Goal: Task Accomplishment & Management: Use online tool/utility

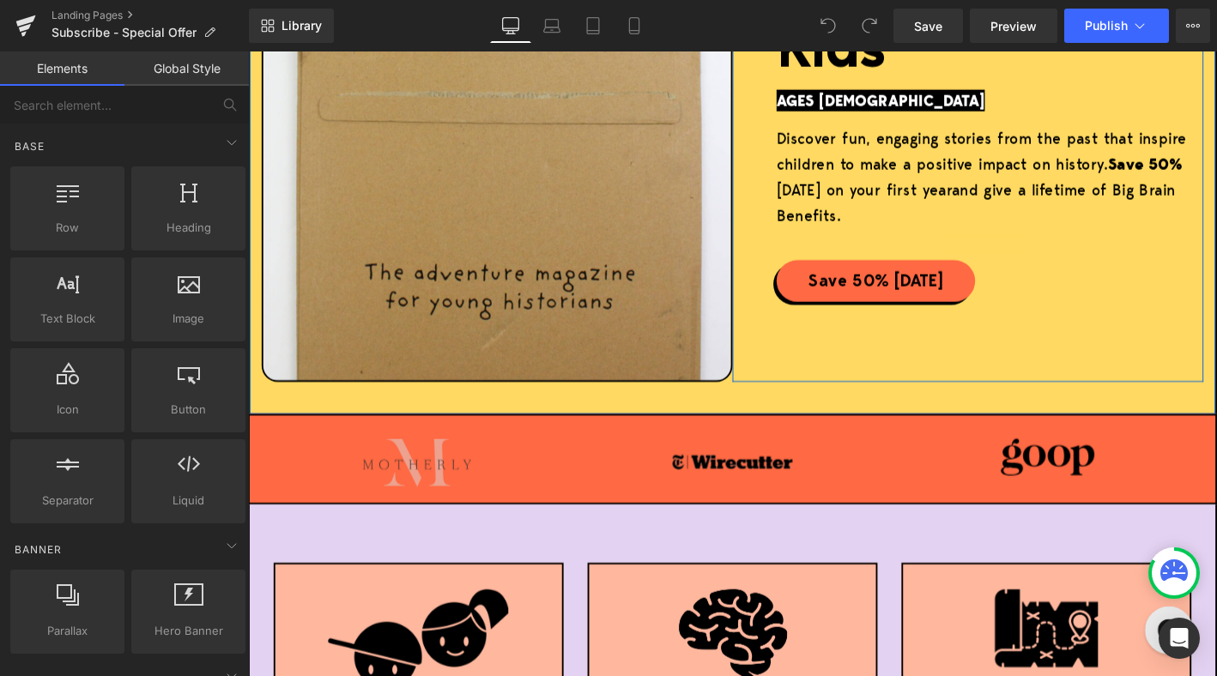
scroll to position [451, 0]
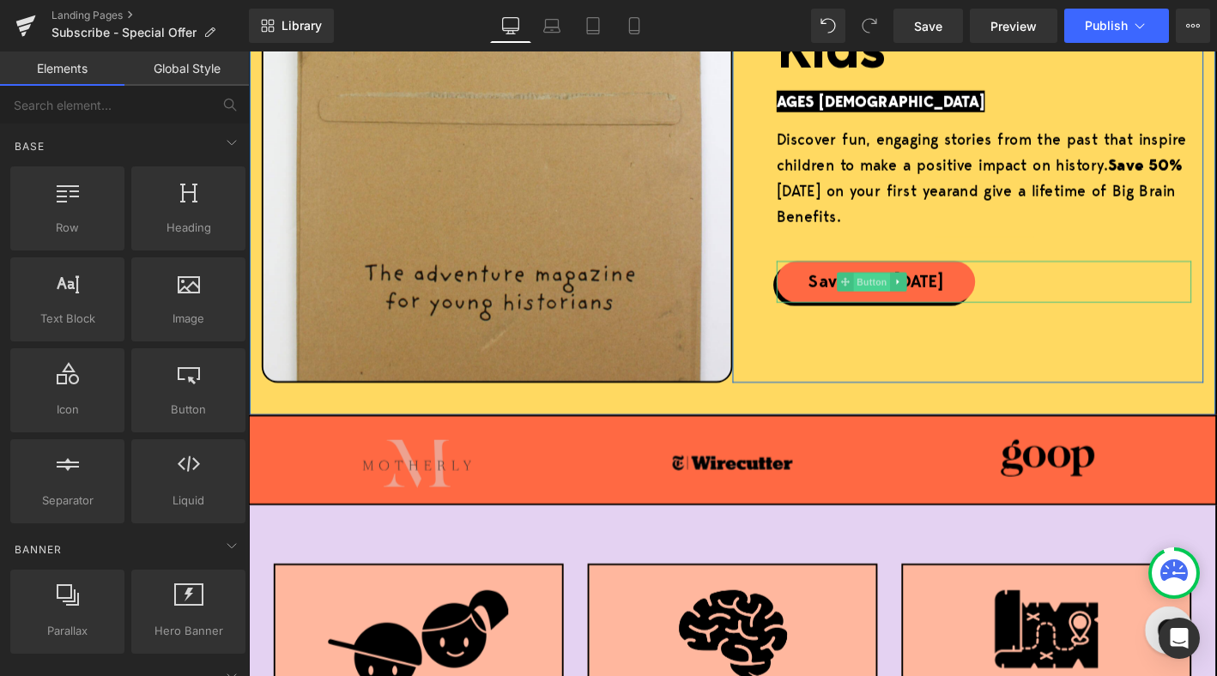
click at [914, 299] on span "Button" at bounding box center [916, 299] width 39 height 21
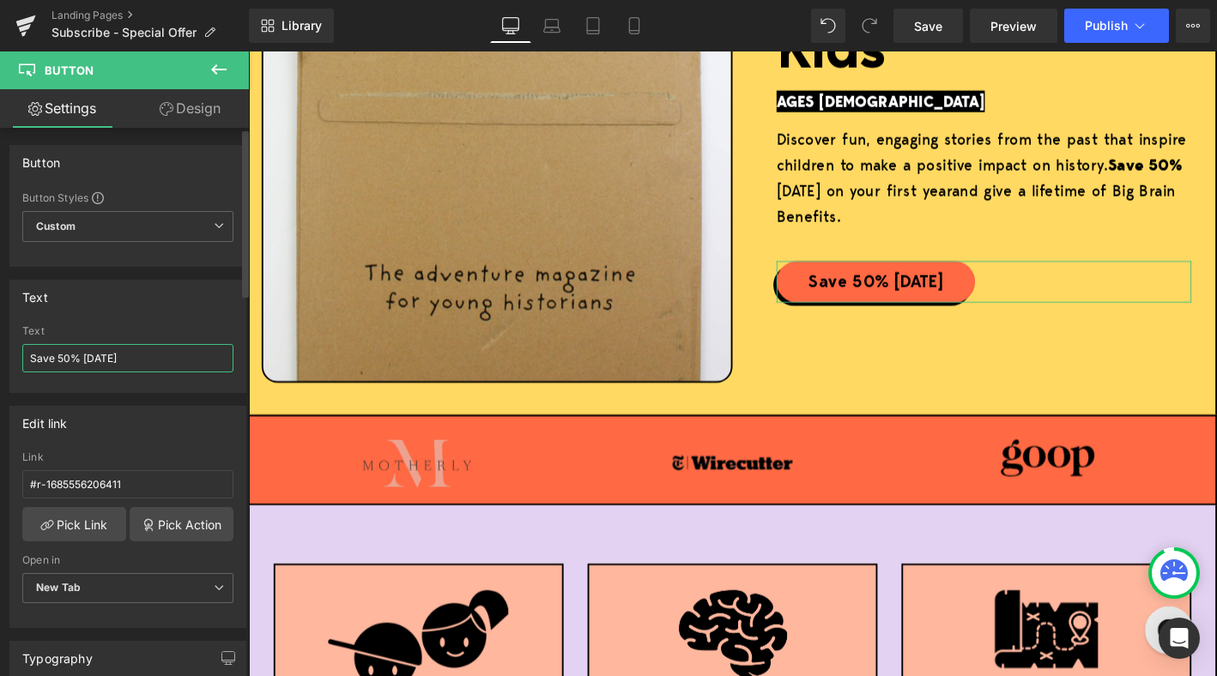
click at [57, 358] on input "Save 50% Today" at bounding box center [127, 358] width 211 height 28
type input "Save Over 50% Today"
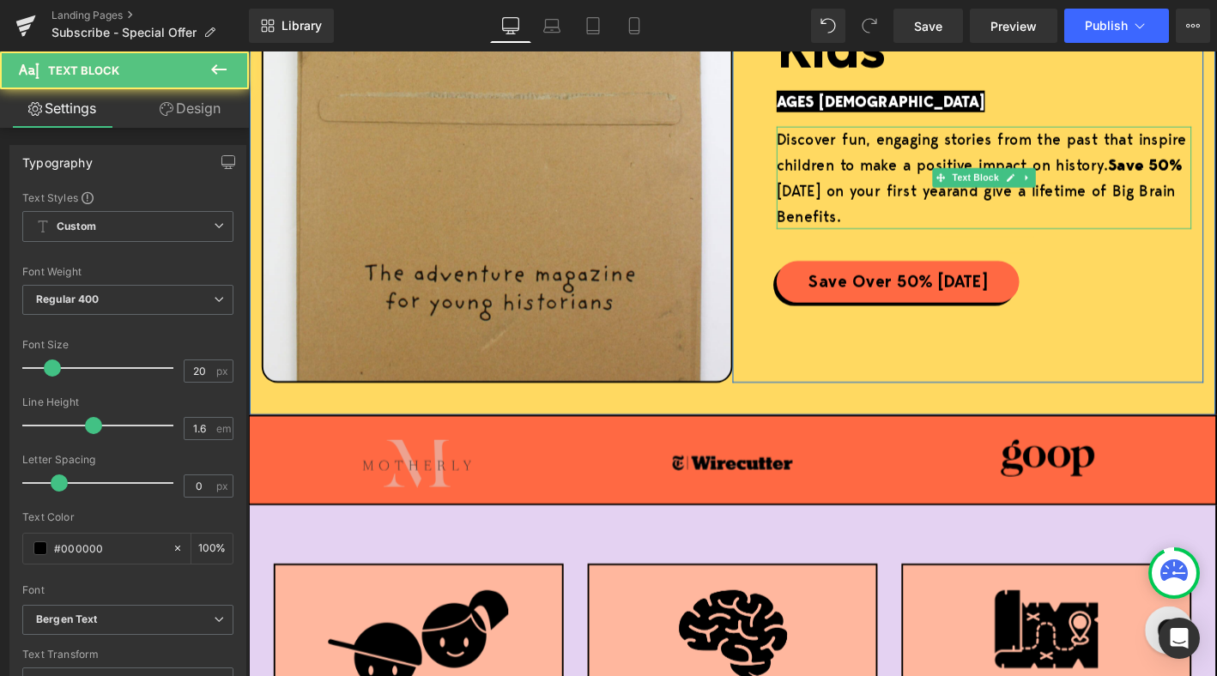
click at [1210, 171] on strong "Save 50%" at bounding box center [1209, 172] width 80 height 23
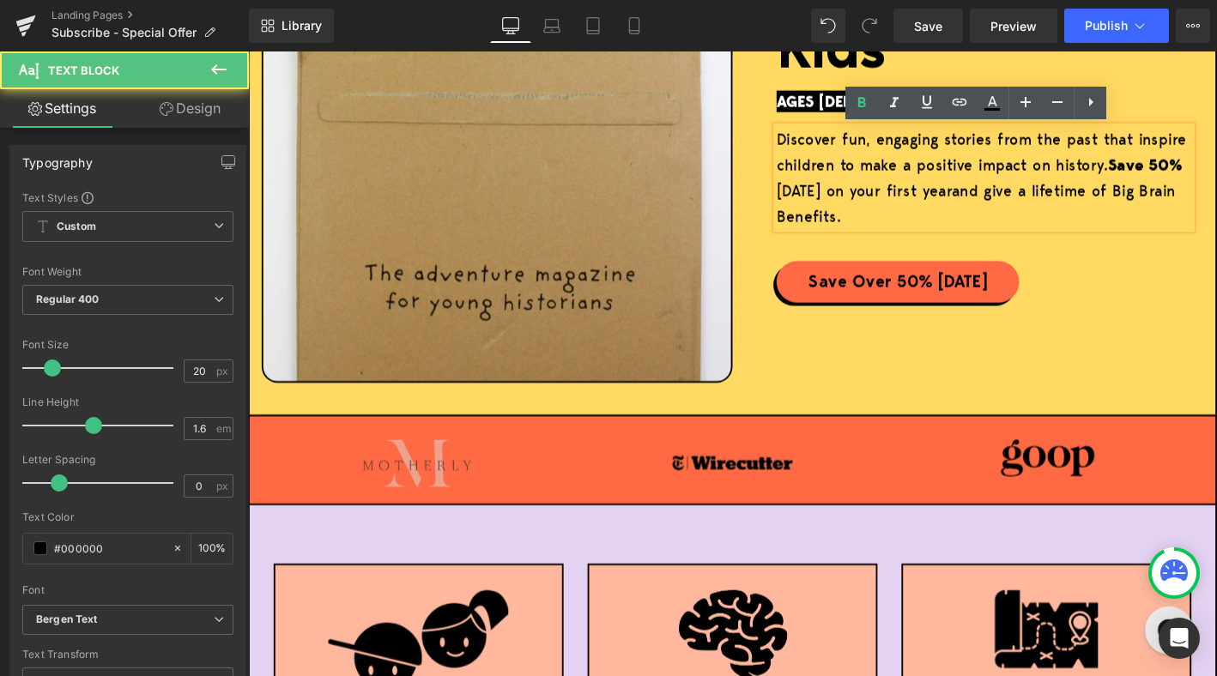
click at [1212, 172] on strong "Save 50%" at bounding box center [1209, 172] width 80 height 23
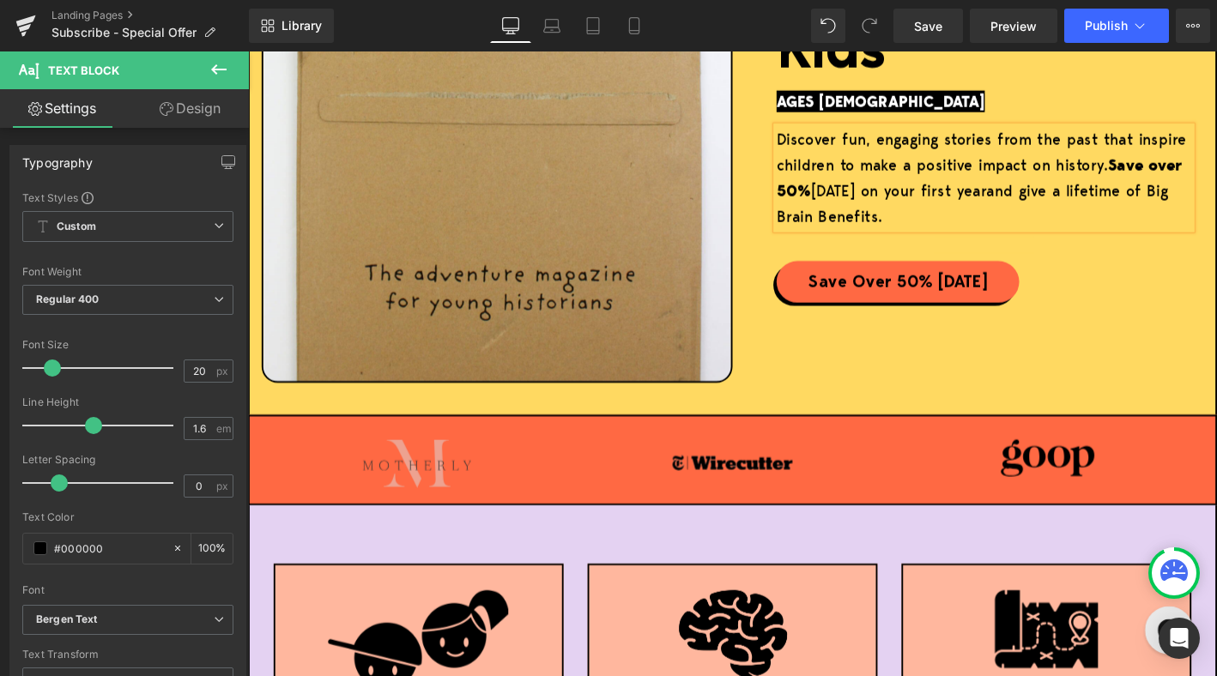
click at [870, 202] on span "Save over 50% today on your first year" at bounding box center [1031, 186] width 435 height 51
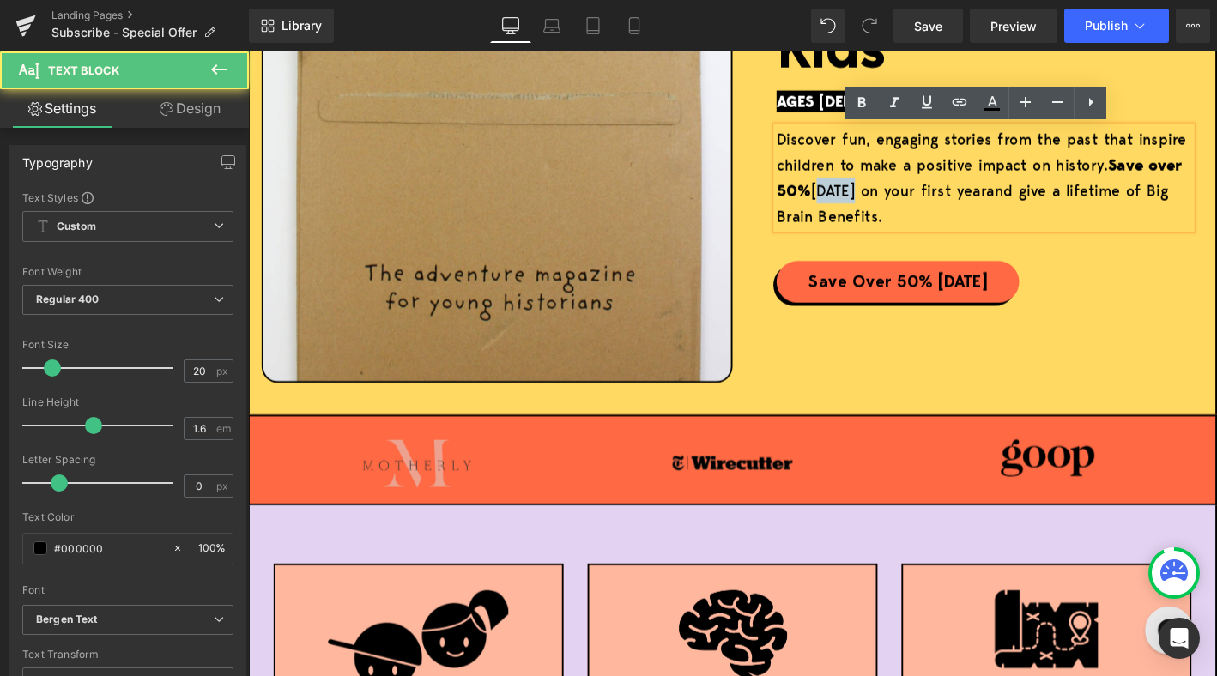
click at [870, 202] on span "Save over 50% today on your first year" at bounding box center [1031, 186] width 435 height 51
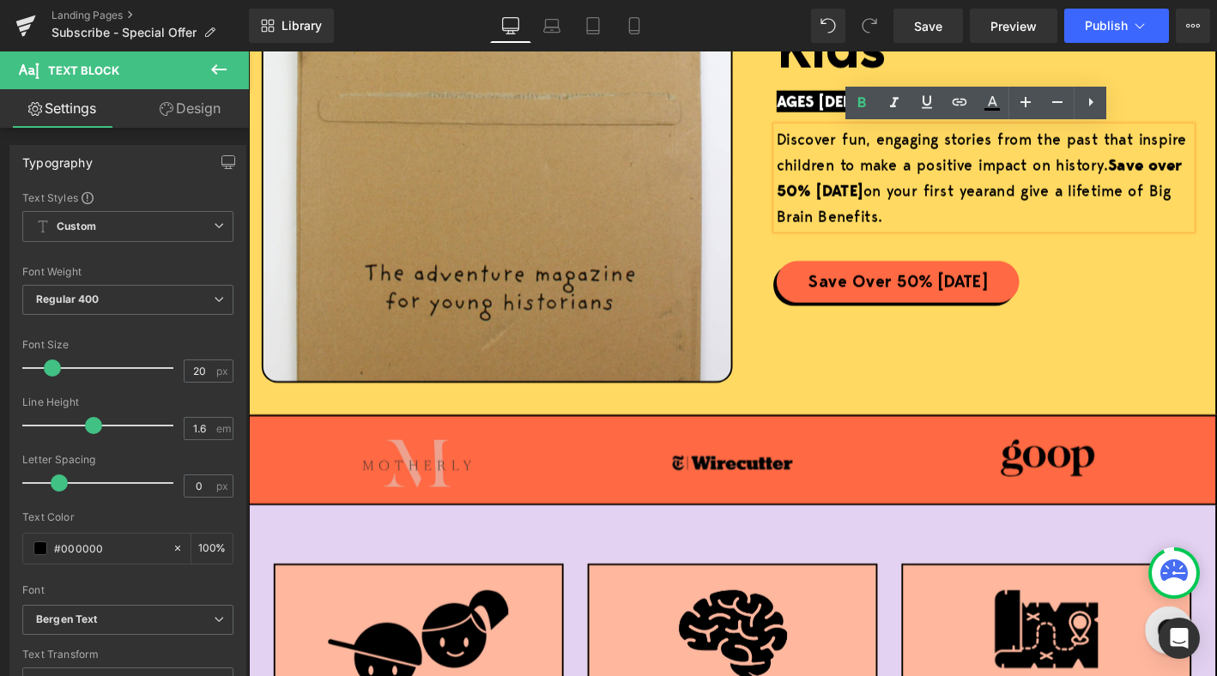
click at [1161, 373] on div "Meet the Award-Winning Magazine for Kids Heading AGES 6 - 12 Text Block Discove…" at bounding box center [1019, 69] width 505 height 674
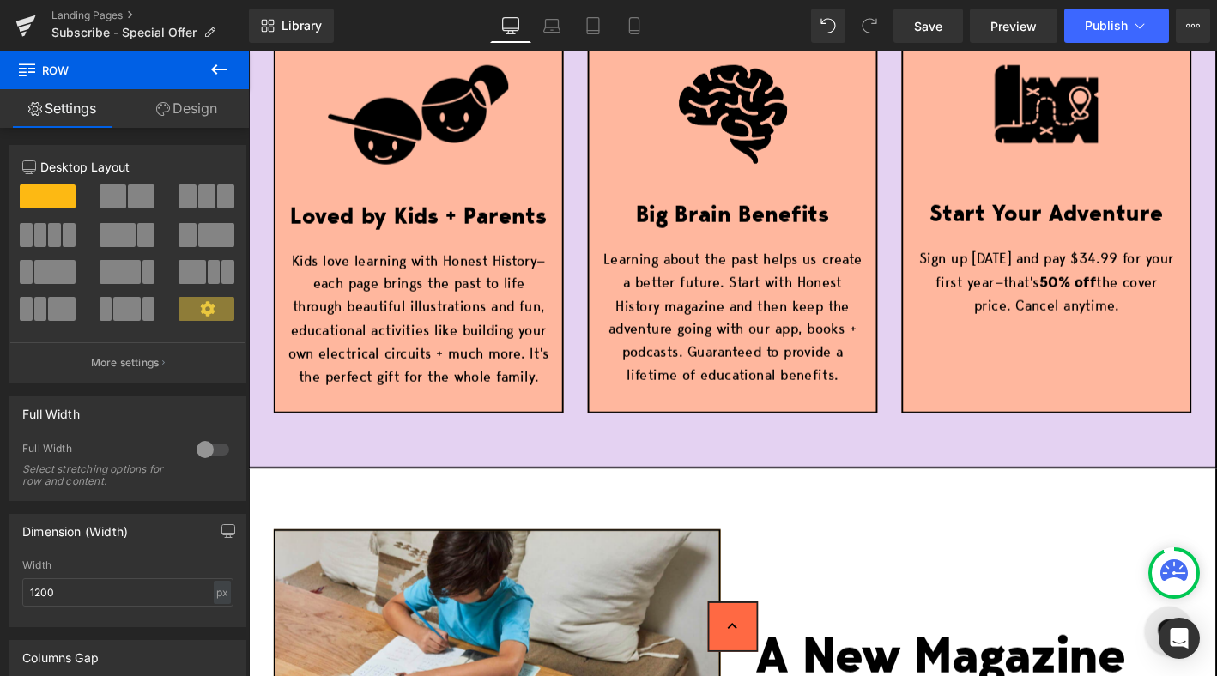
scroll to position [1012, 0]
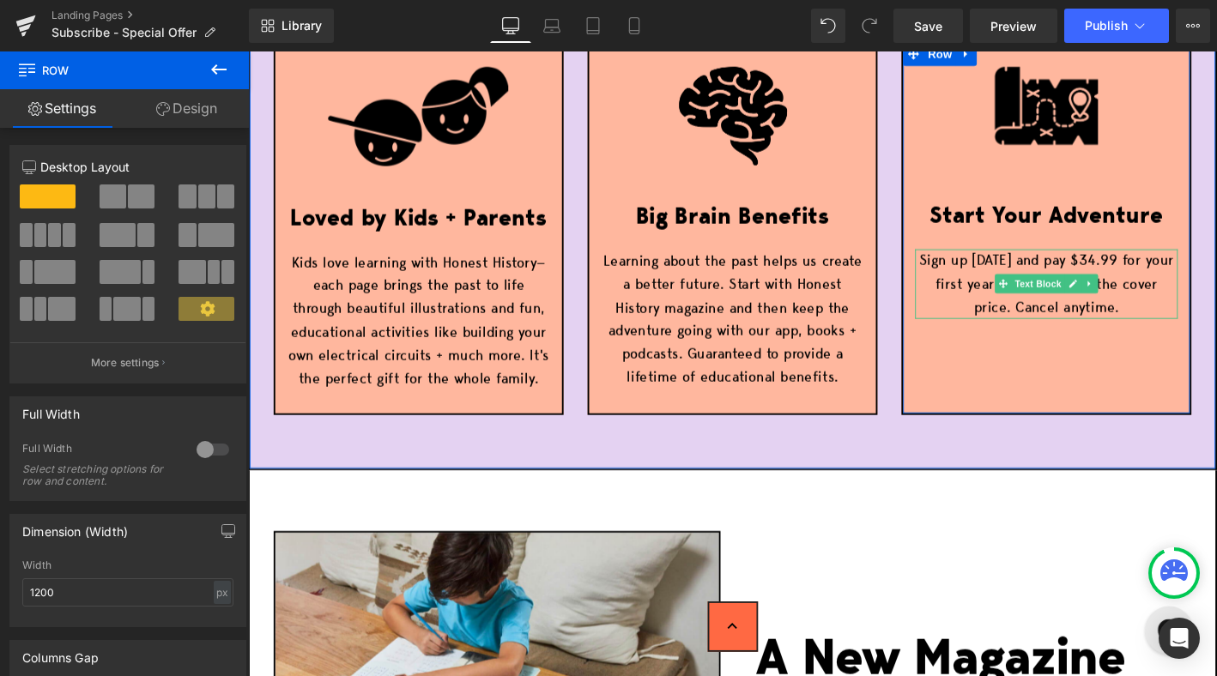
click at [1151, 327] on p "Sign up today and pay $34.99 for your first year—that's 50% off the cover price…" at bounding box center [1103, 300] width 281 height 74
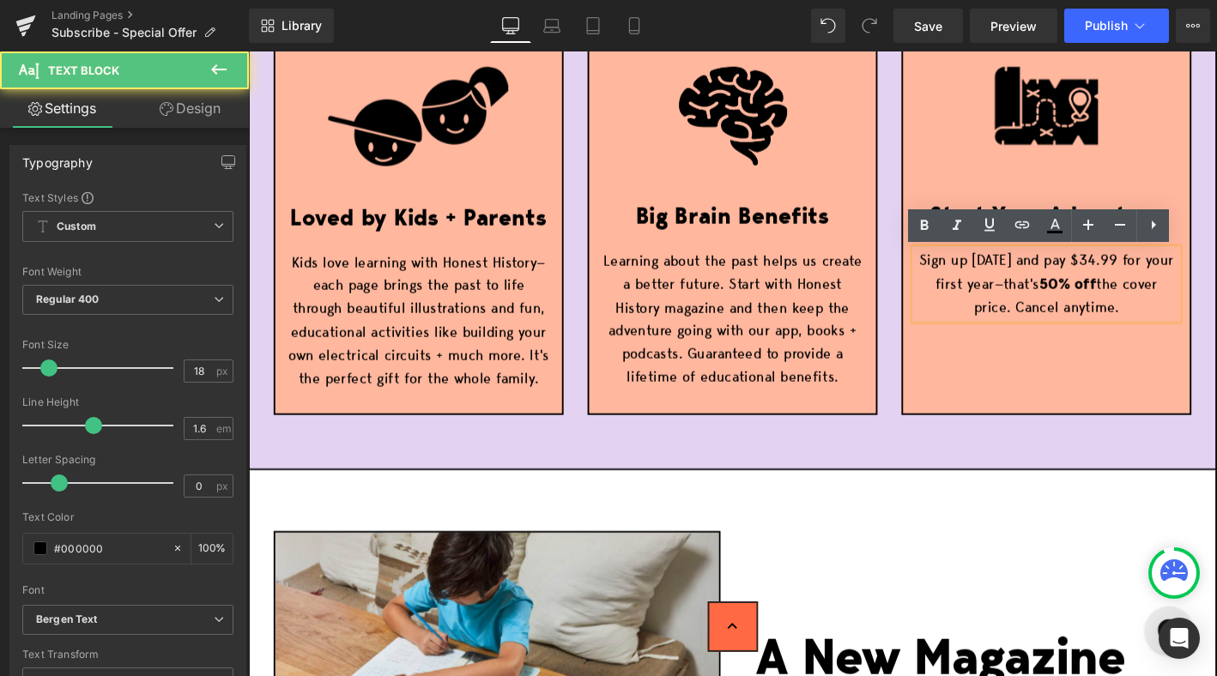
click at [1090, 299] on p "Sign up today and pay $34.99 for your first year—that's 50% off the cover price…" at bounding box center [1103, 300] width 281 height 74
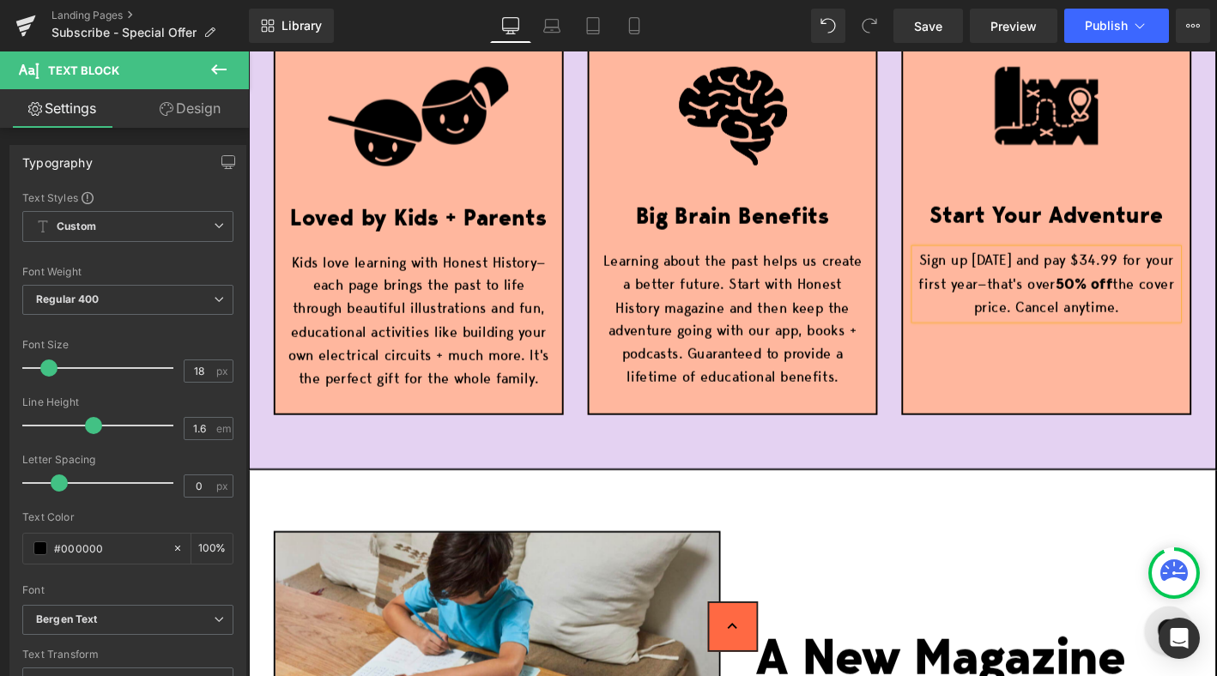
click at [1012, 487] on div "Image Loved by Kids + Parents Text Block Kids love learning with Honest History…" at bounding box center [767, 238] width 1038 height 523
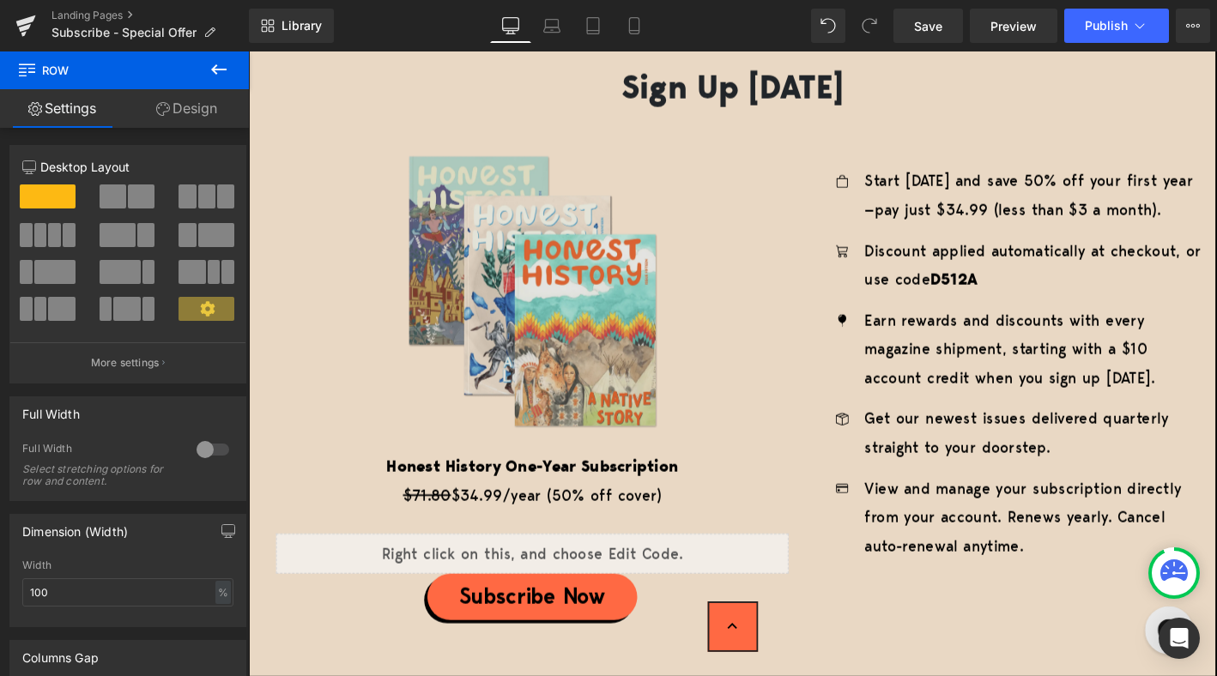
scroll to position [2752, 0]
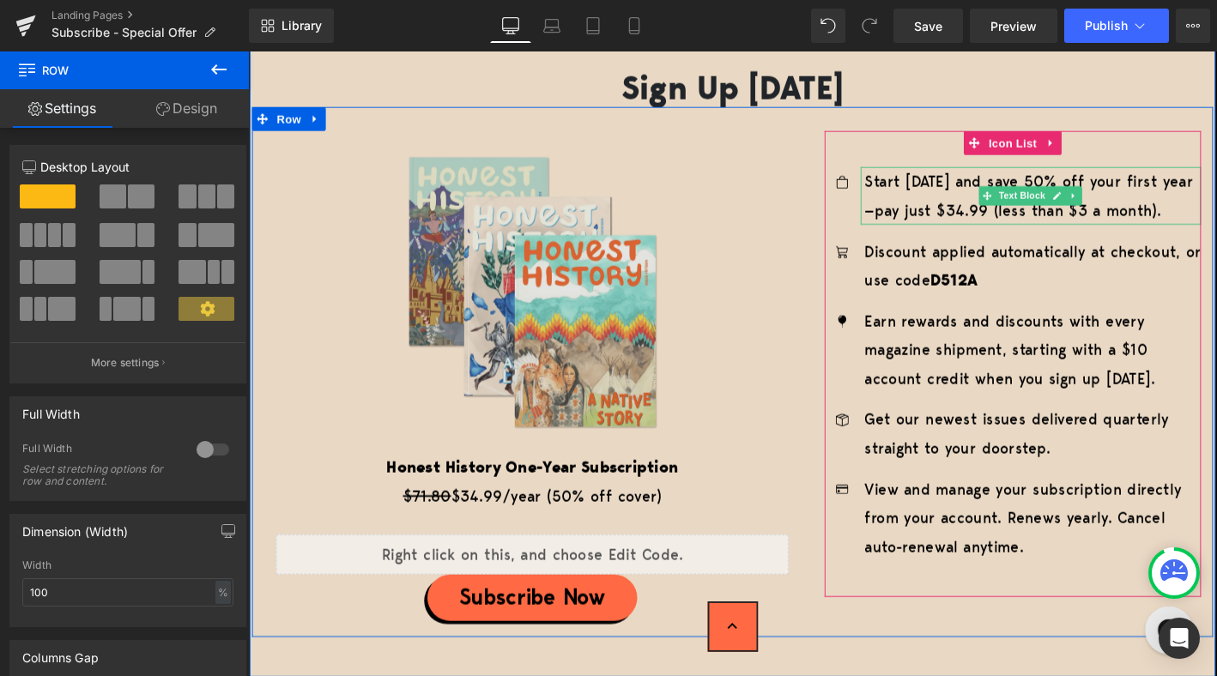
click at [1070, 181] on p "Start today and save 50% off your first year—pay just $34.99 (less than $3 a mo…" at bounding box center [1089, 206] width 360 height 62
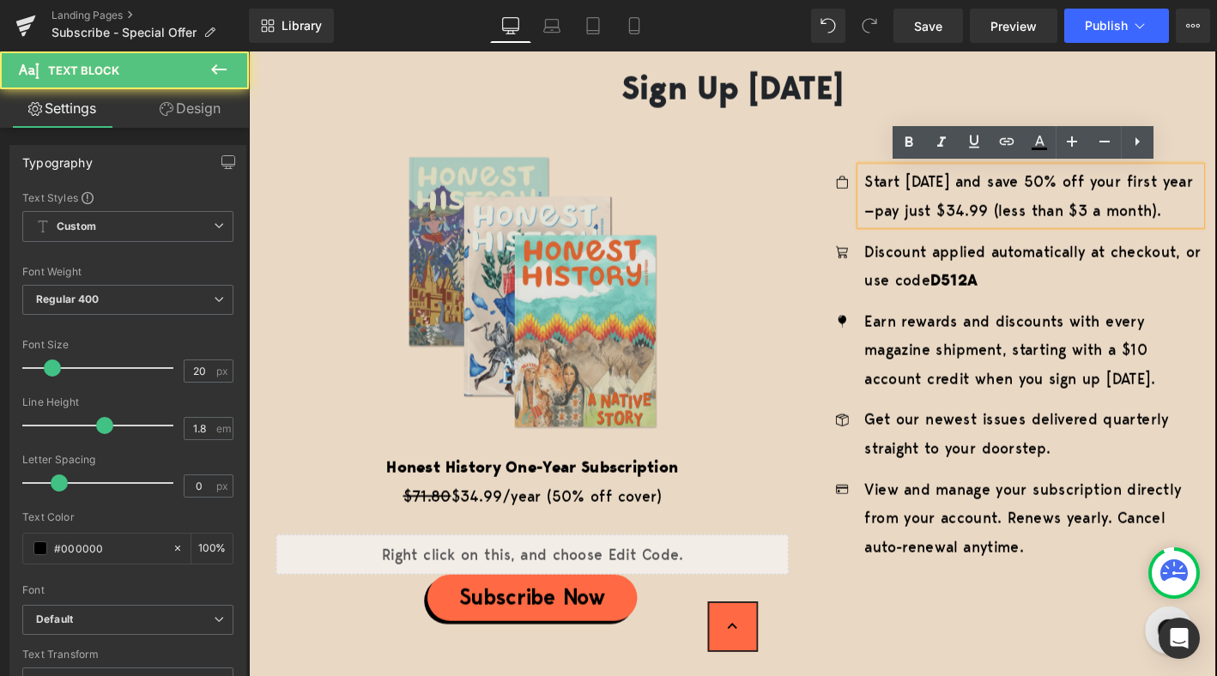
click at [1067, 193] on p "Start today and save 50% off your first year—pay just $34.99 (less than $3 a mo…" at bounding box center [1089, 206] width 360 height 62
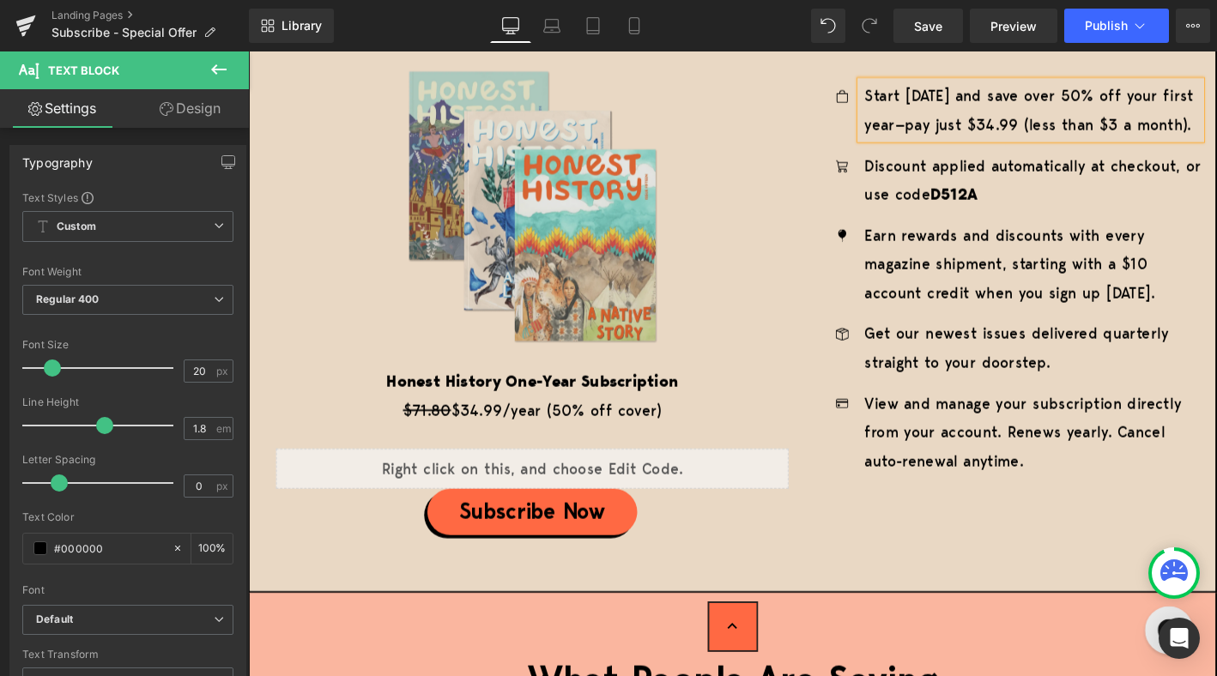
scroll to position [2974, 0]
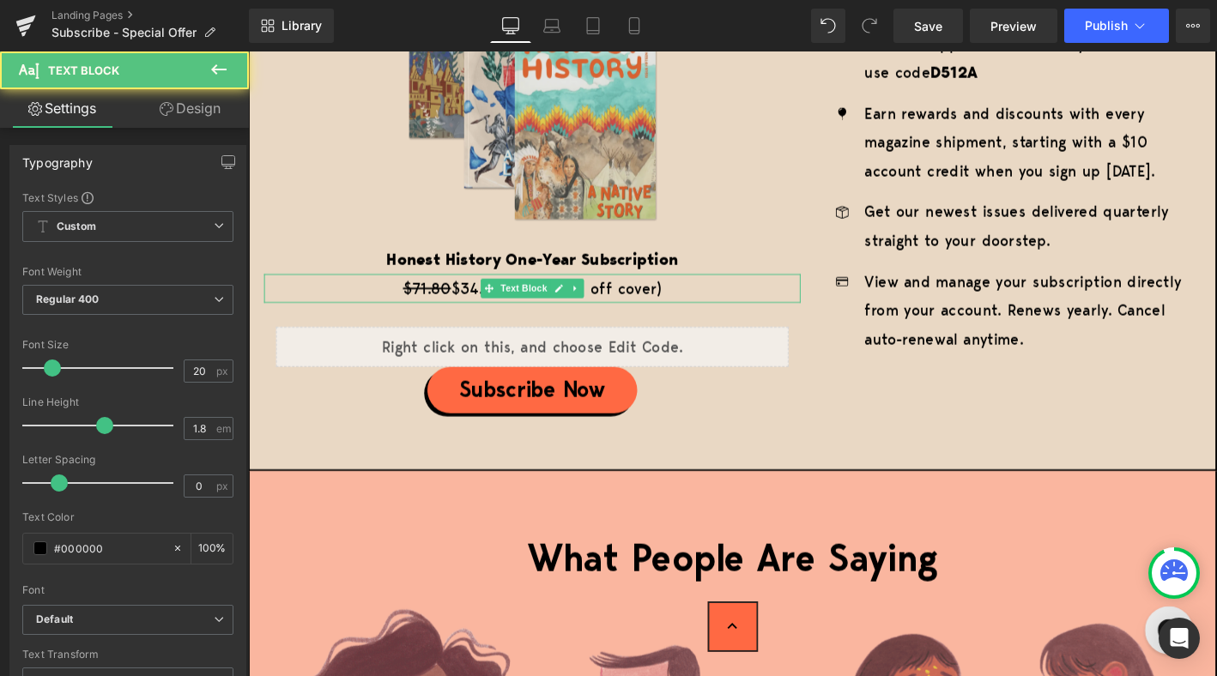
click at [636, 308] on p "$71.80 $34.99/year (50% off cover)" at bounding box center [552, 305] width 575 height 31
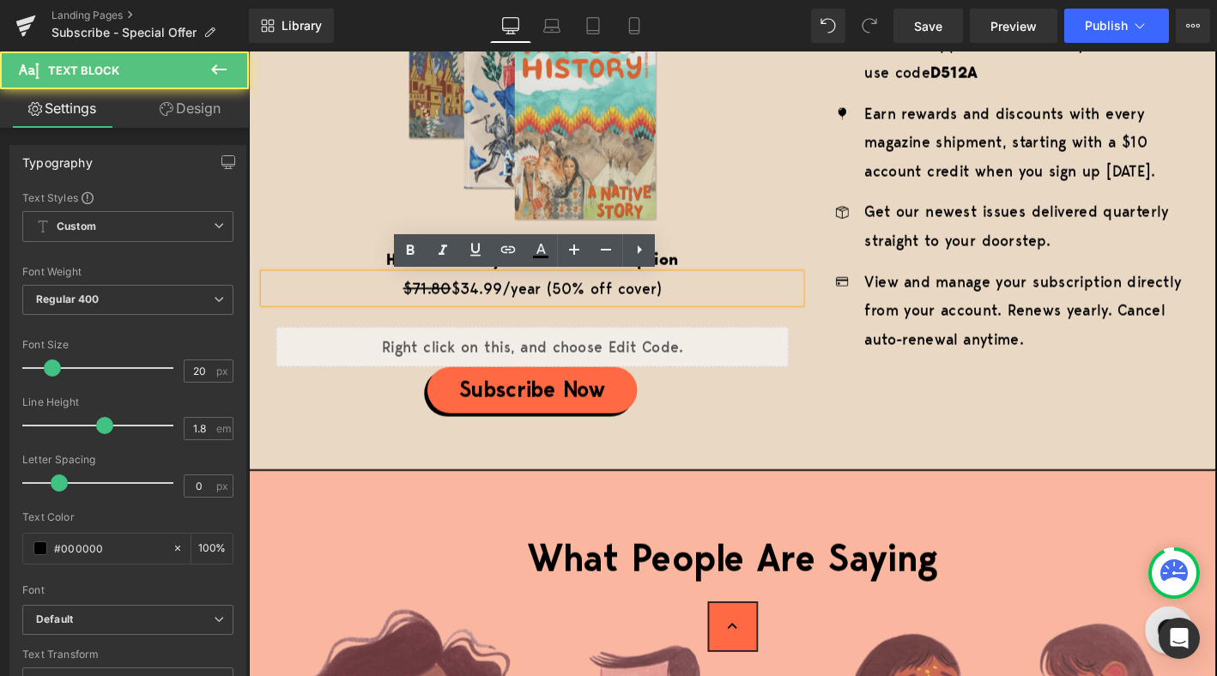
click at [576, 304] on p "$71.80 $34.99/year (50% off cover)" at bounding box center [552, 305] width 575 height 31
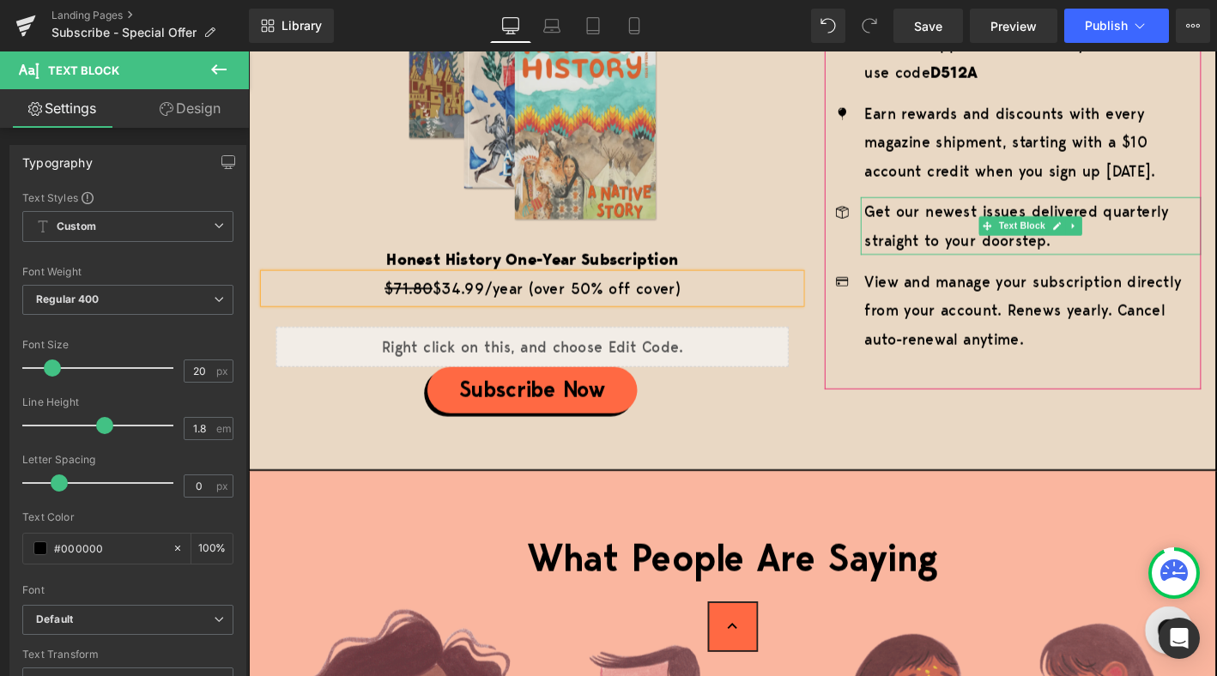
click at [1052, 230] on span "Text Block" at bounding box center [1077, 238] width 57 height 21
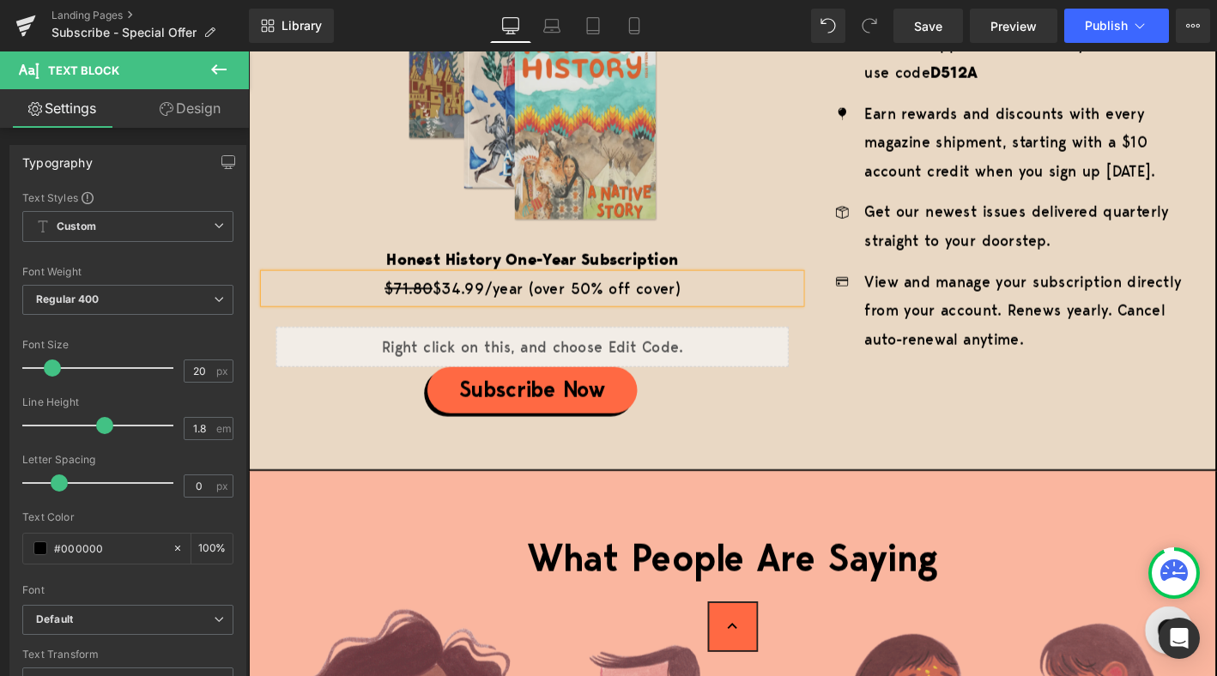
click at [916, 452] on div "Image Honest History One-Year Subscription Text Block $71.80 $34.99/year (over …" at bounding box center [767, 172] width 1030 height 568
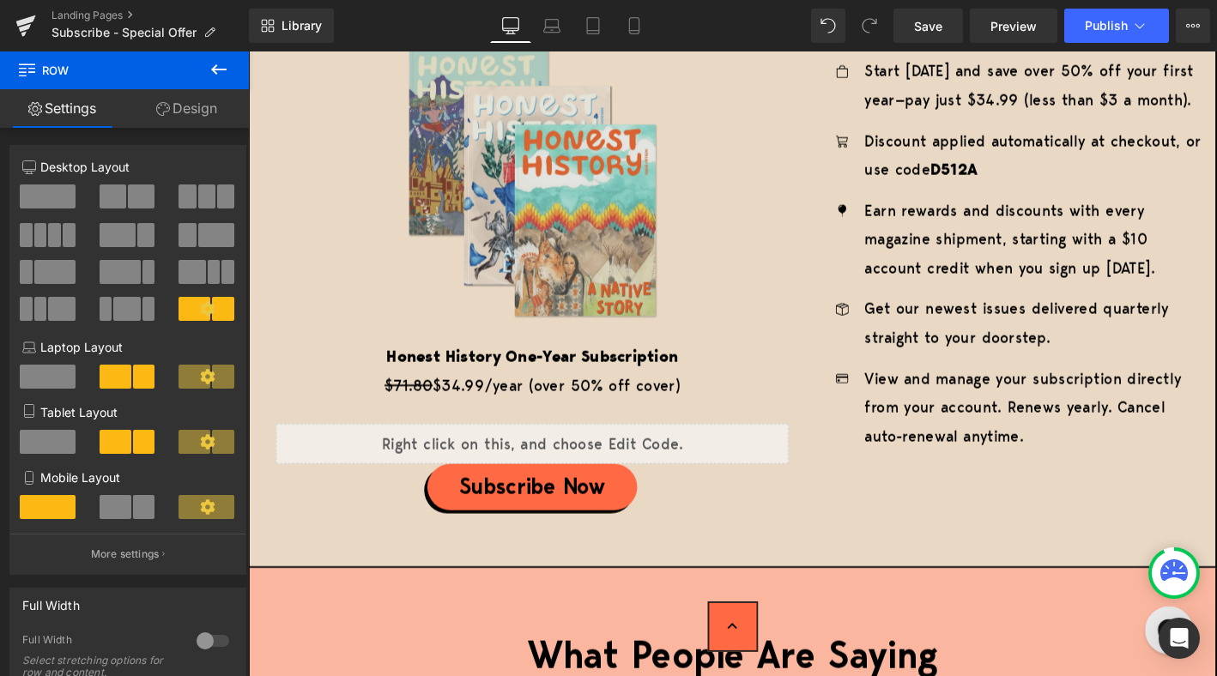
scroll to position [2862, 0]
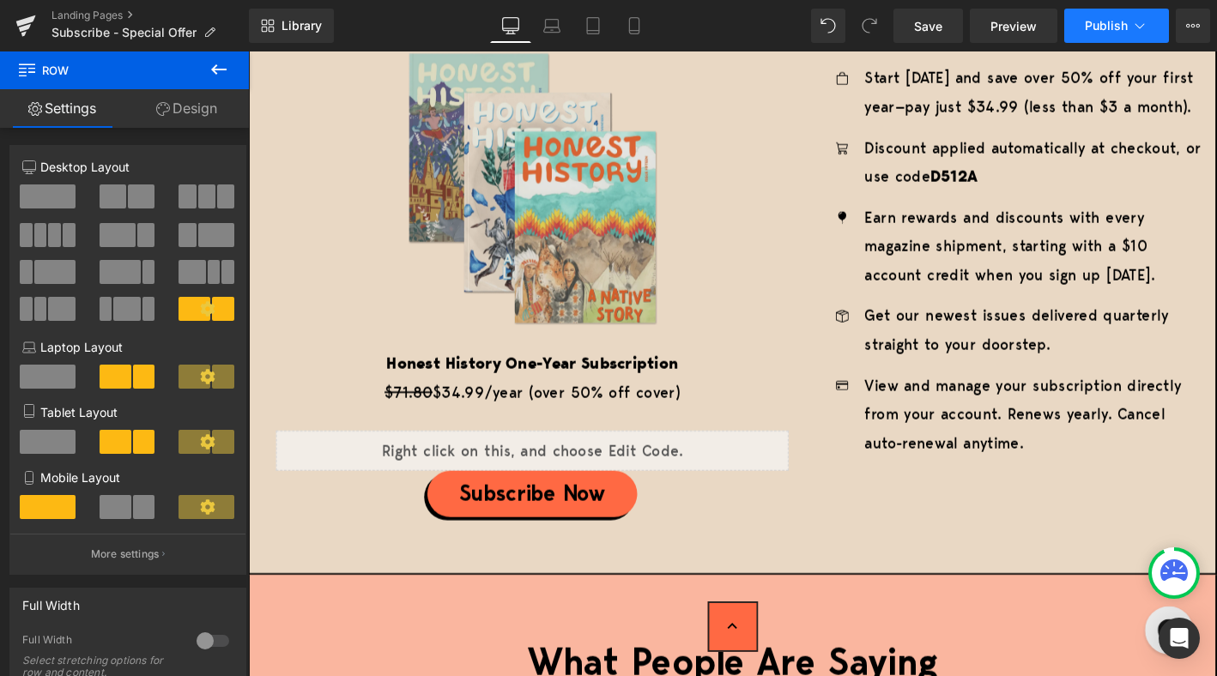
click at [1125, 10] on button "Publish" at bounding box center [1116, 26] width 105 height 34
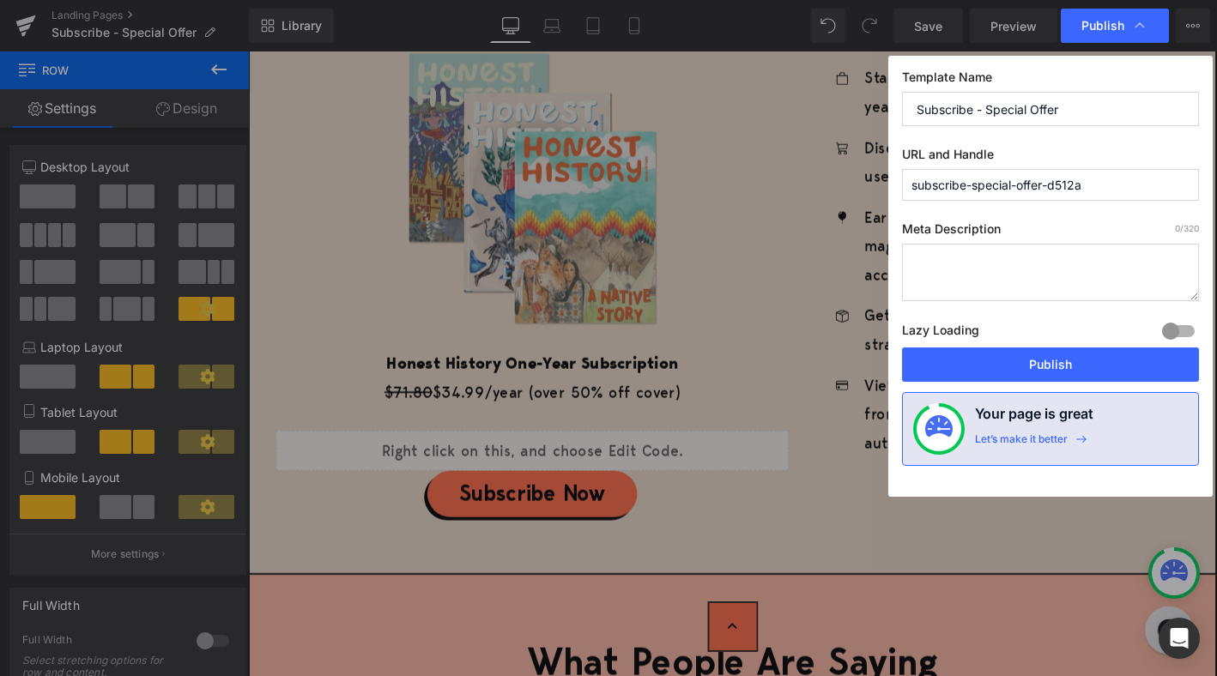
click at [1107, 181] on input "subscribe-special-offer-d512a" at bounding box center [1050, 185] width 297 height 32
click at [1049, 369] on button "Publish" at bounding box center [1050, 365] width 297 height 34
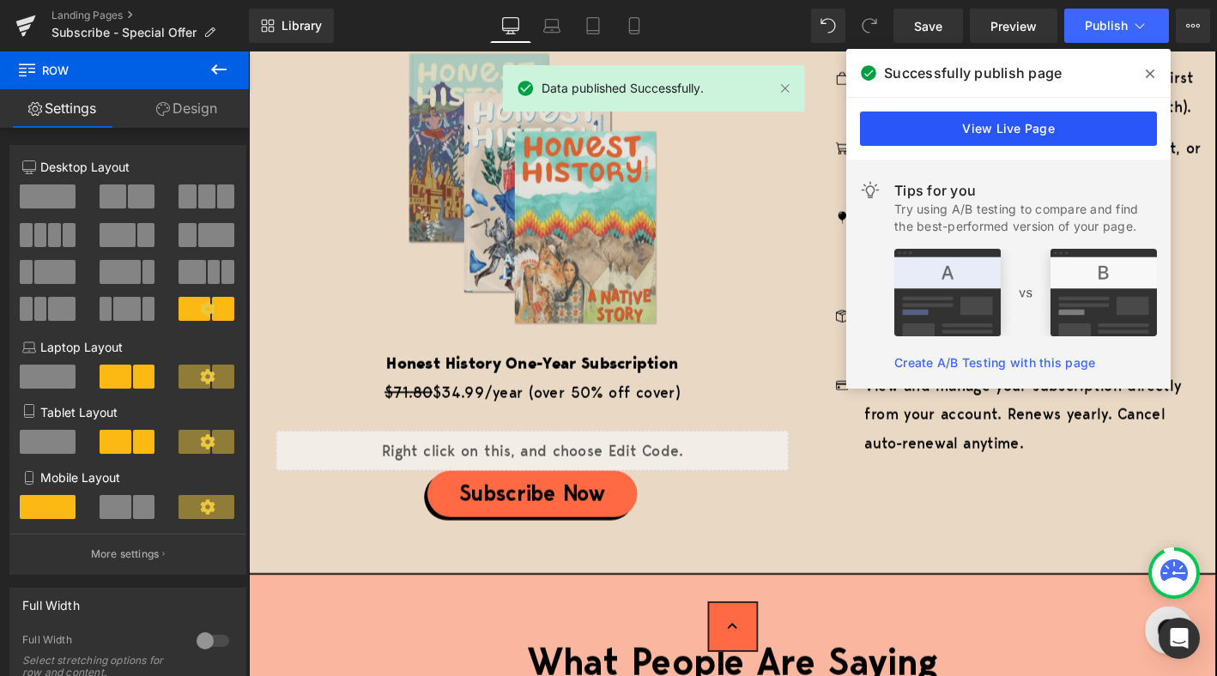
click at [985, 136] on link "View Live Page" at bounding box center [1008, 129] width 297 height 34
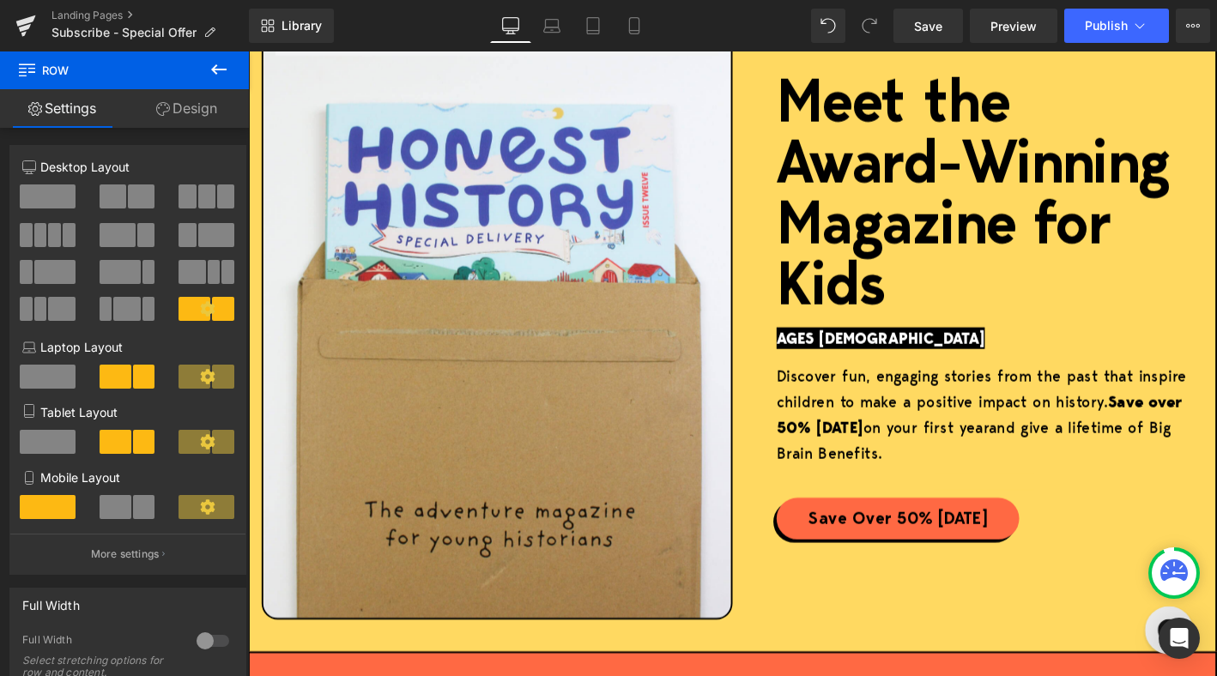
scroll to position [275, 0]
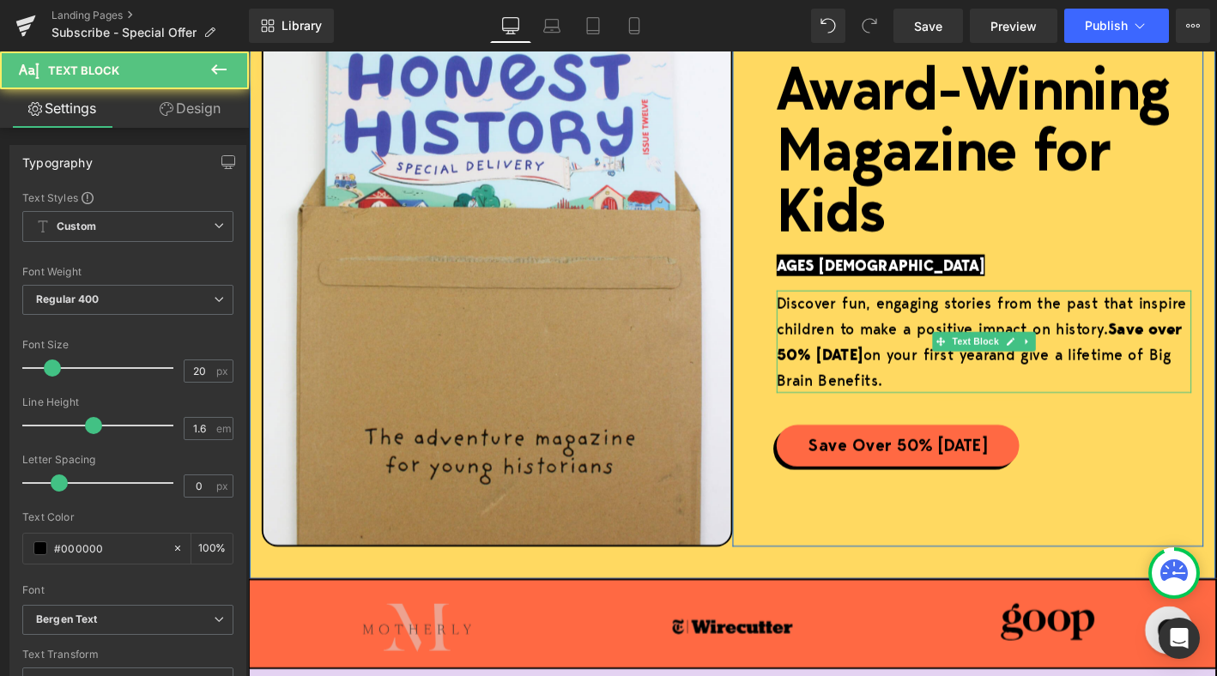
click at [858, 375] on strong "today" at bounding box center [882, 376] width 50 height 23
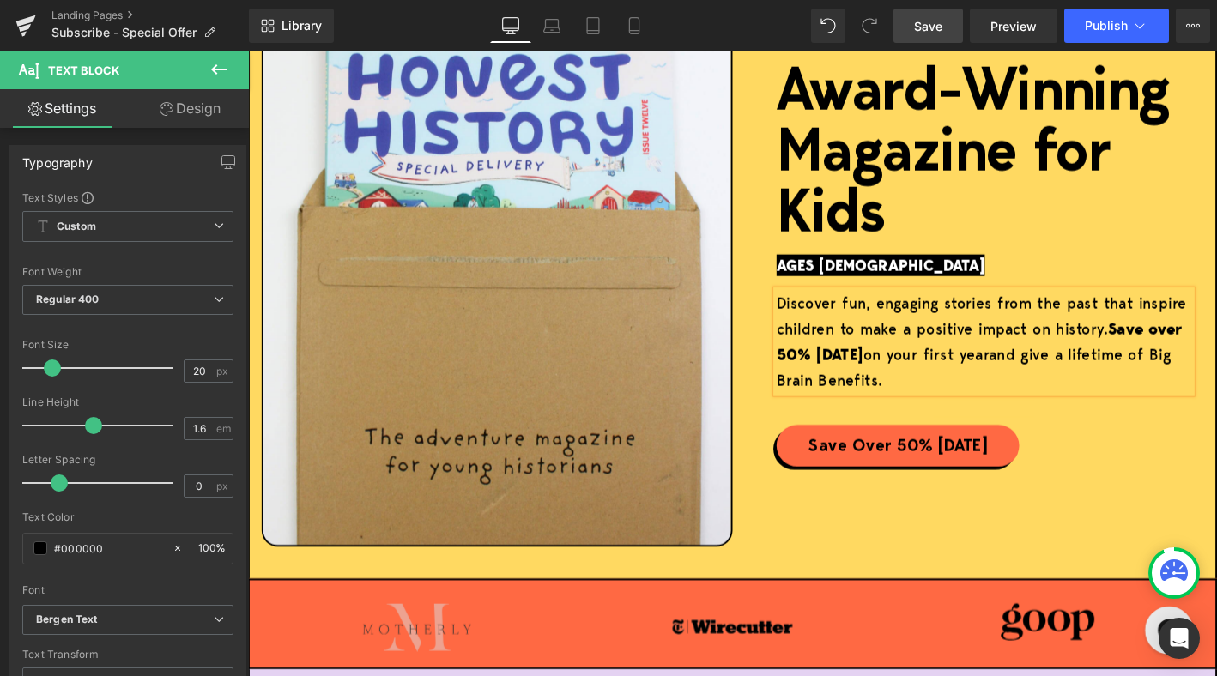
click at [922, 32] on span "Save" at bounding box center [928, 26] width 28 height 18
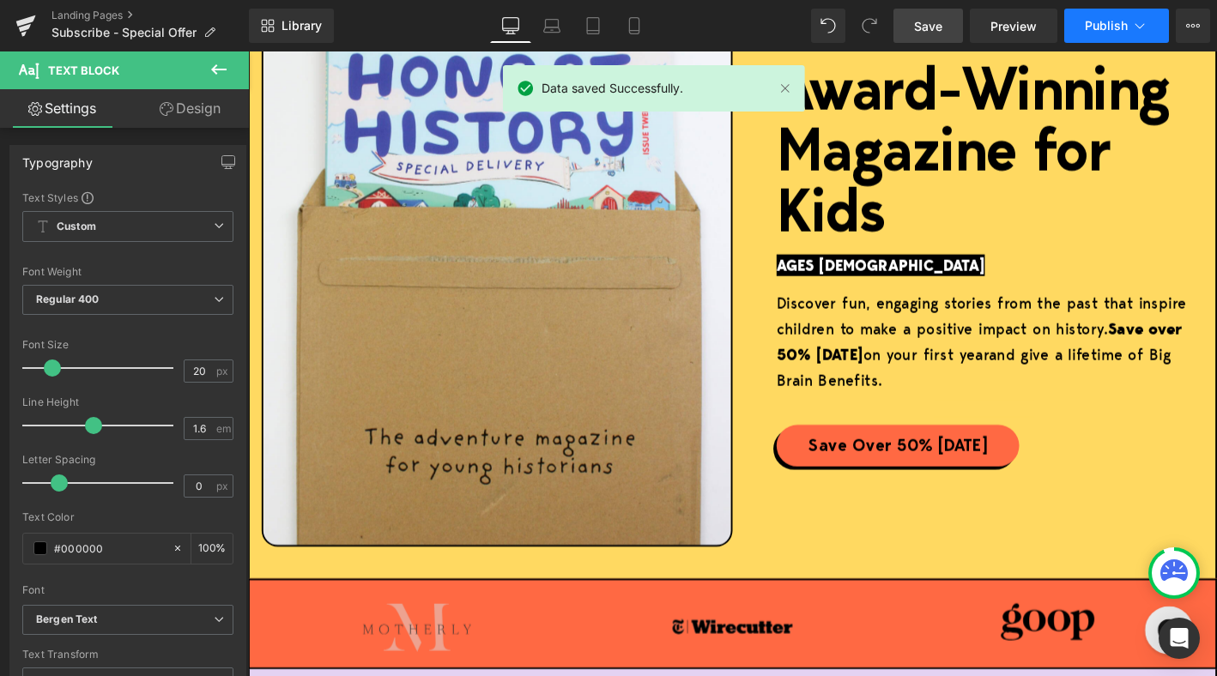
click at [1108, 26] on span "Publish" at bounding box center [1106, 26] width 43 height 14
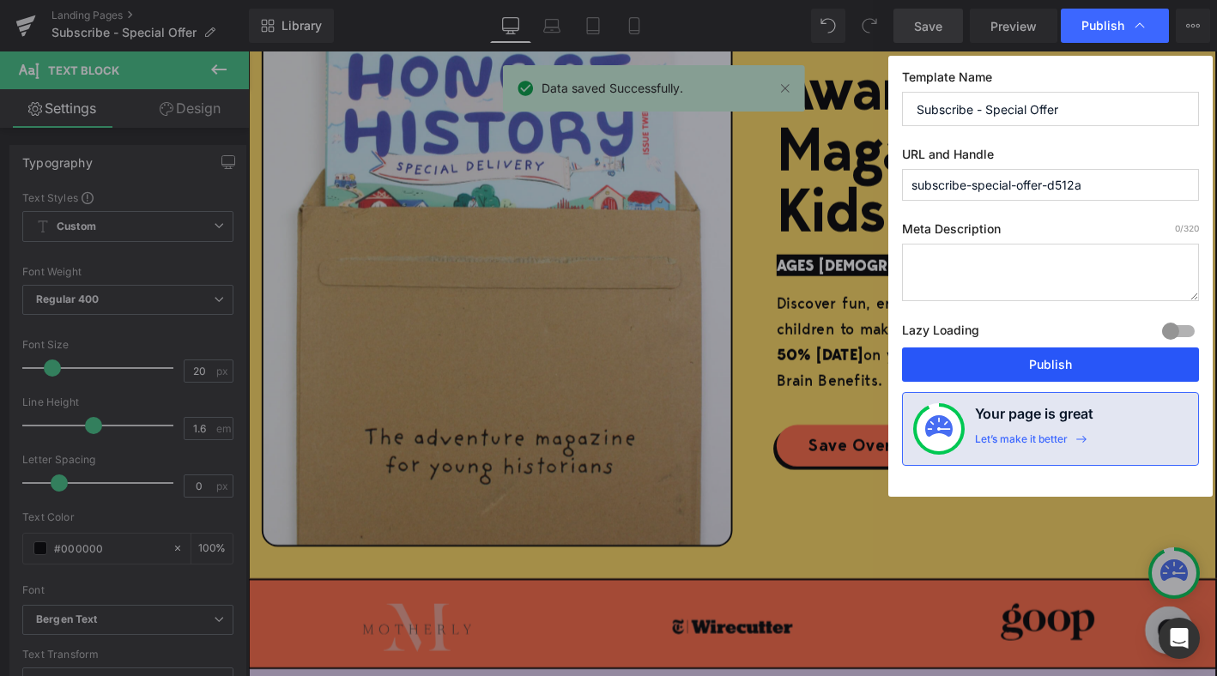
click at [1018, 367] on button "Publish" at bounding box center [1050, 365] width 297 height 34
